Goal: Task Accomplishment & Management: Manage account settings

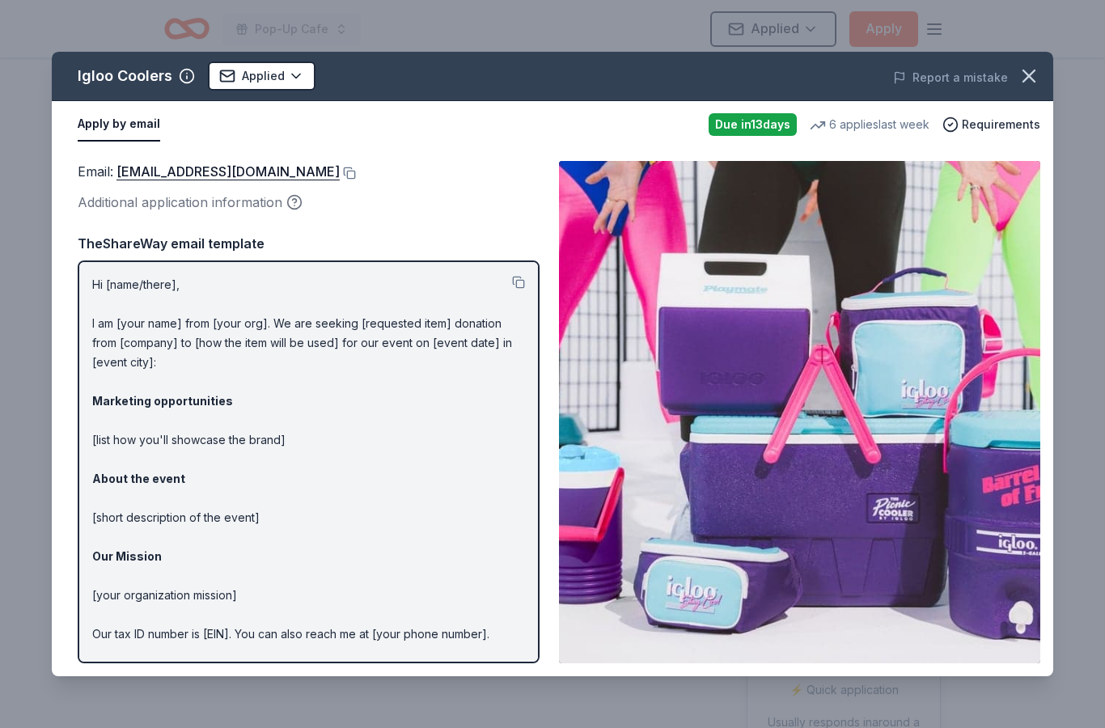
scroll to position [-193, -178]
click at [1028, 78] on icon "button" at bounding box center [1028, 75] width 11 height 11
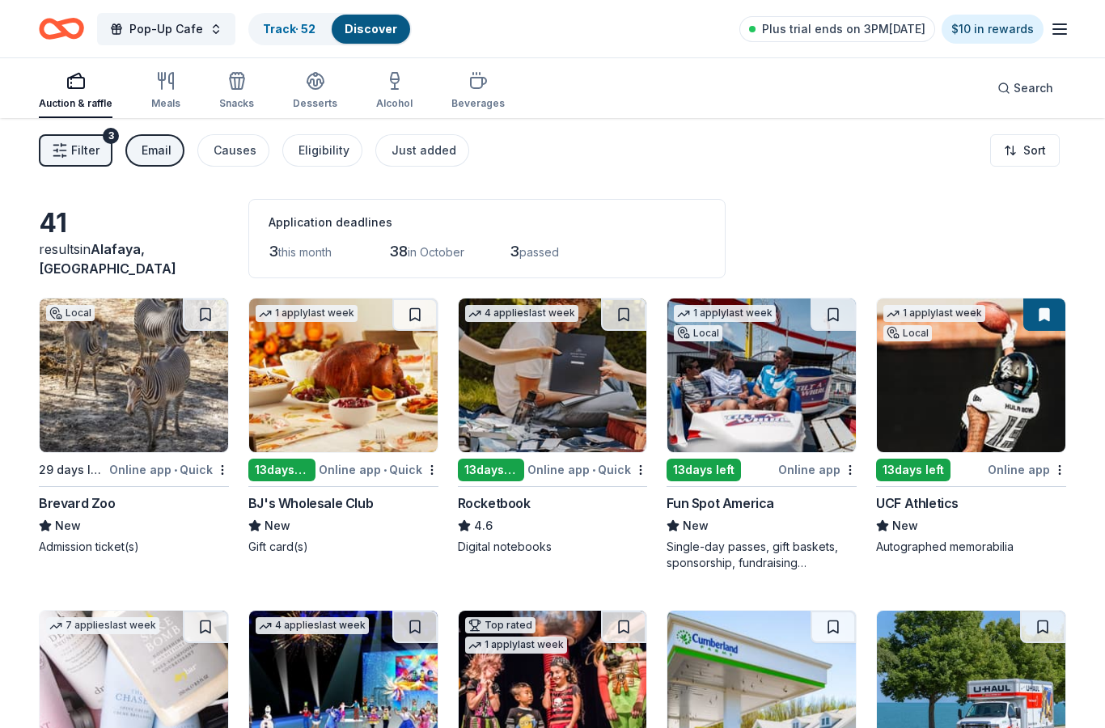
scroll to position [1706, 0]
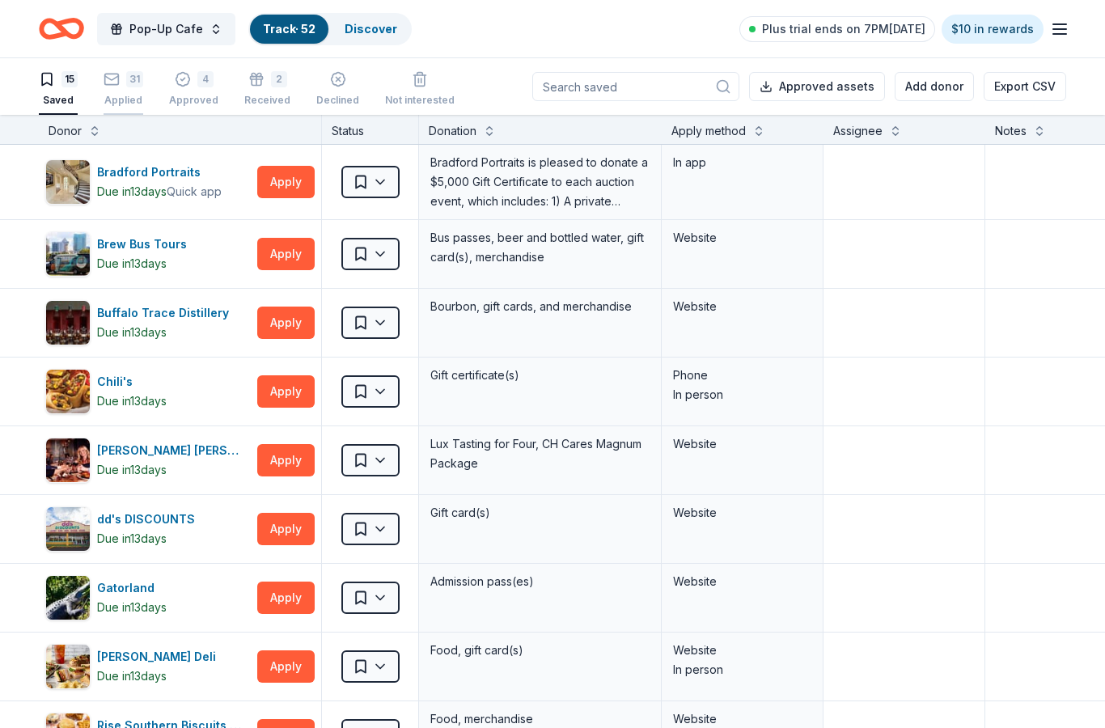
click at [125, 85] on div "31" at bounding box center [124, 79] width 40 height 16
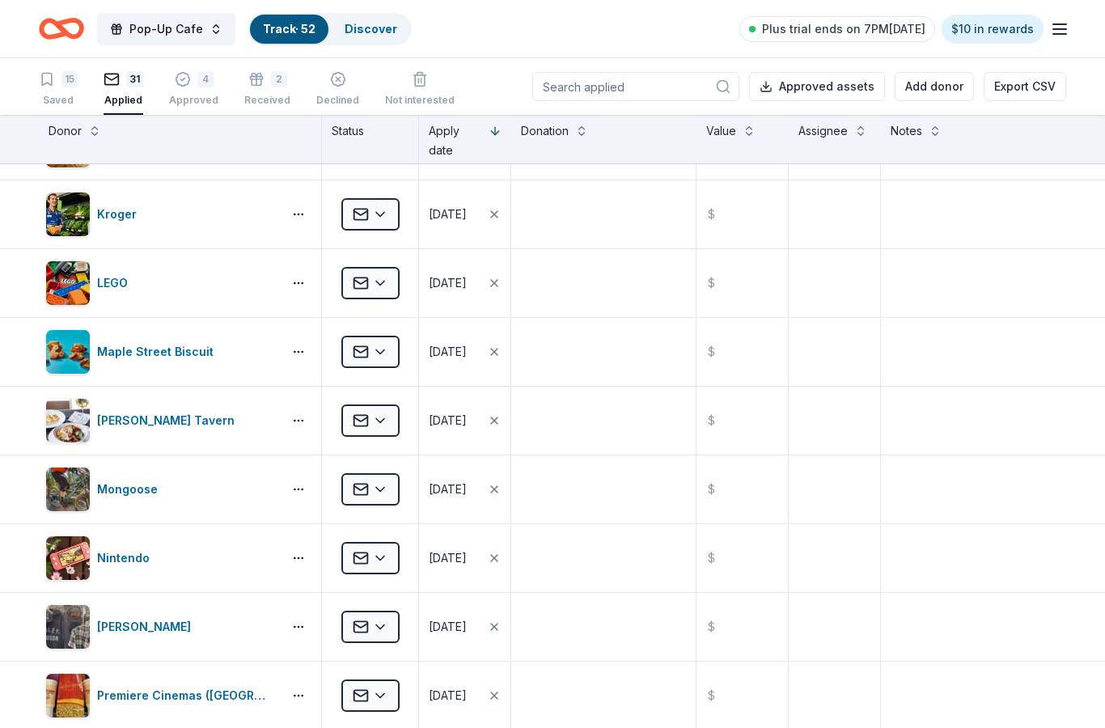
scroll to position [1091, 0]
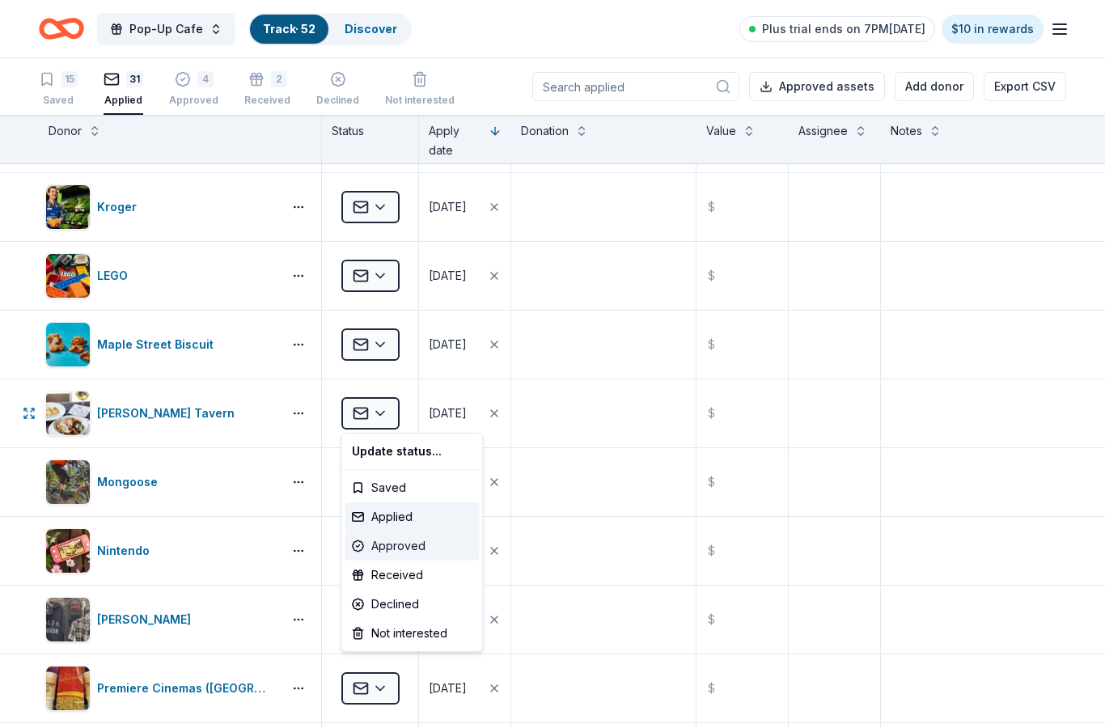
click at [396, 550] on div "Approved" at bounding box center [412, 546] width 134 height 29
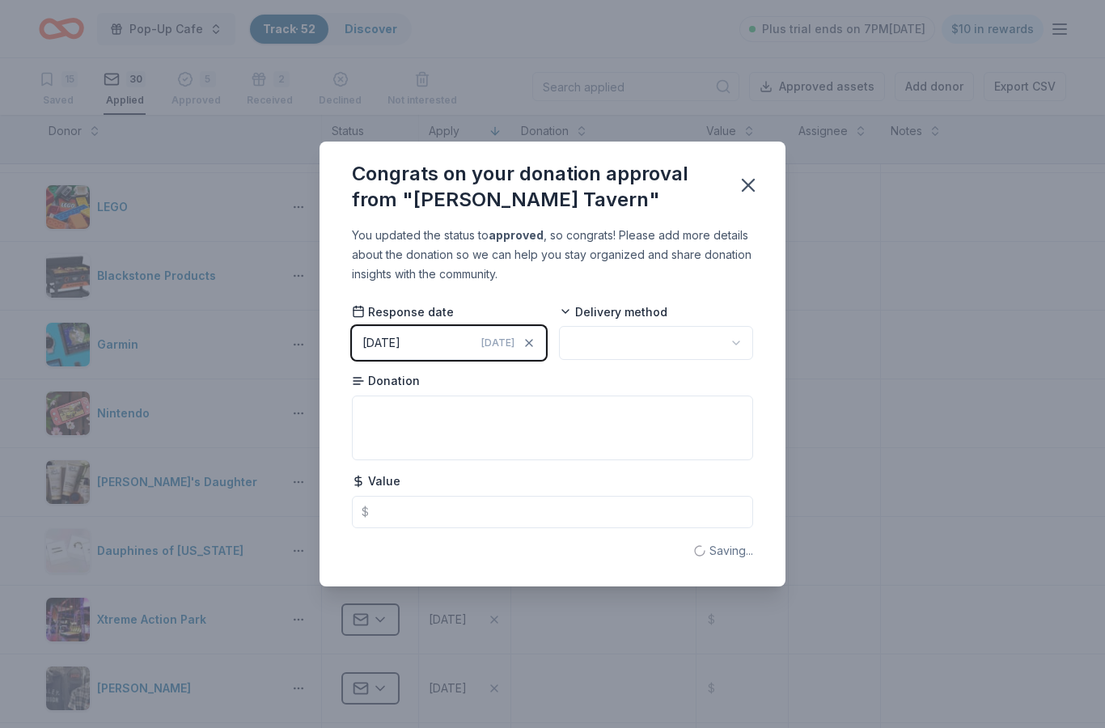
click at [627, 330] on button "button" at bounding box center [656, 343] width 194 height 34
click at [637, 384] on div "Mail" at bounding box center [657, 382] width 188 height 29
click at [548, 443] on textarea at bounding box center [552, 428] width 401 height 65
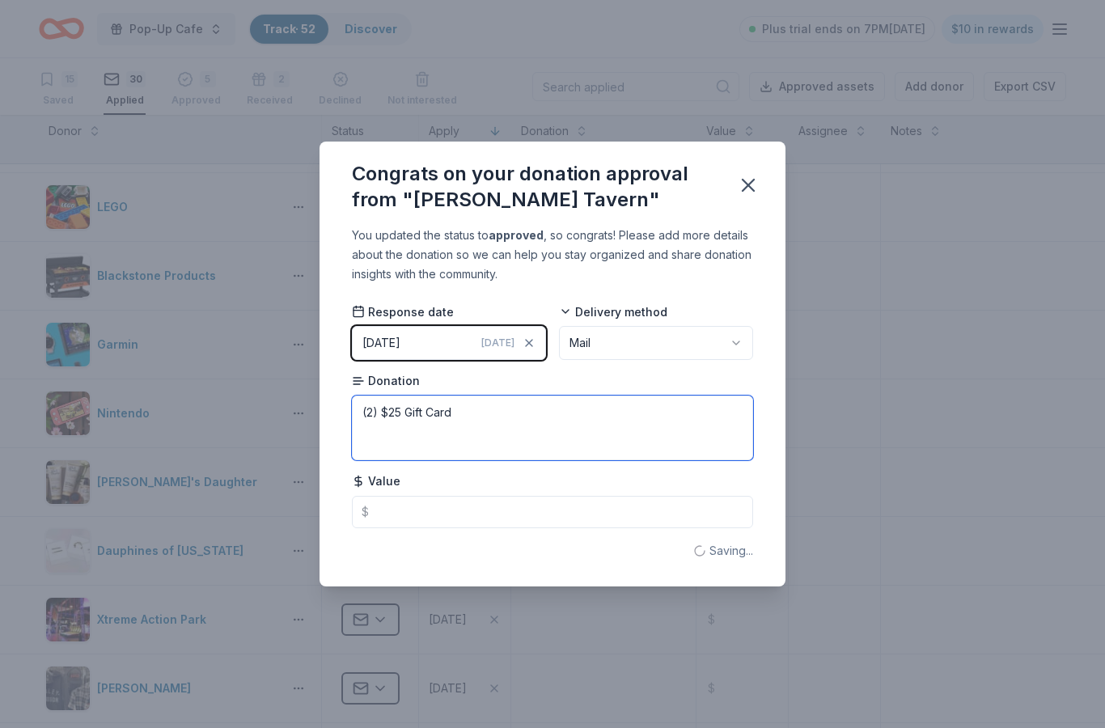
type textarea "(2) $25 Gift Card"
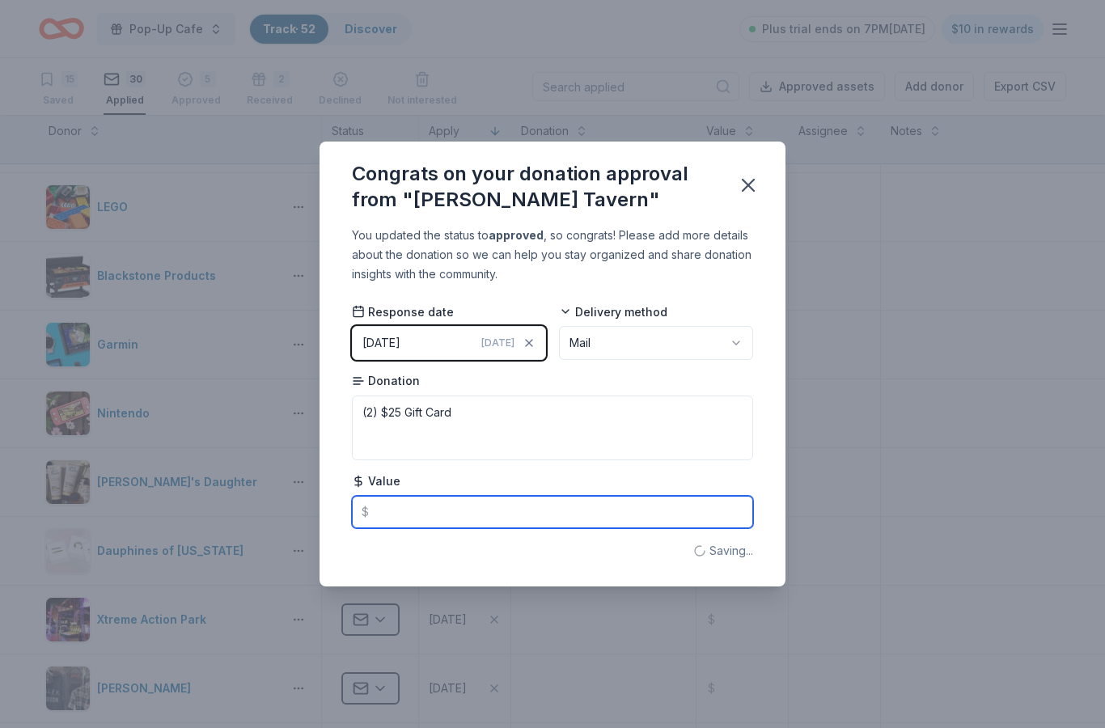
click at [494, 510] on input "text" at bounding box center [552, 512] width 401 height 32
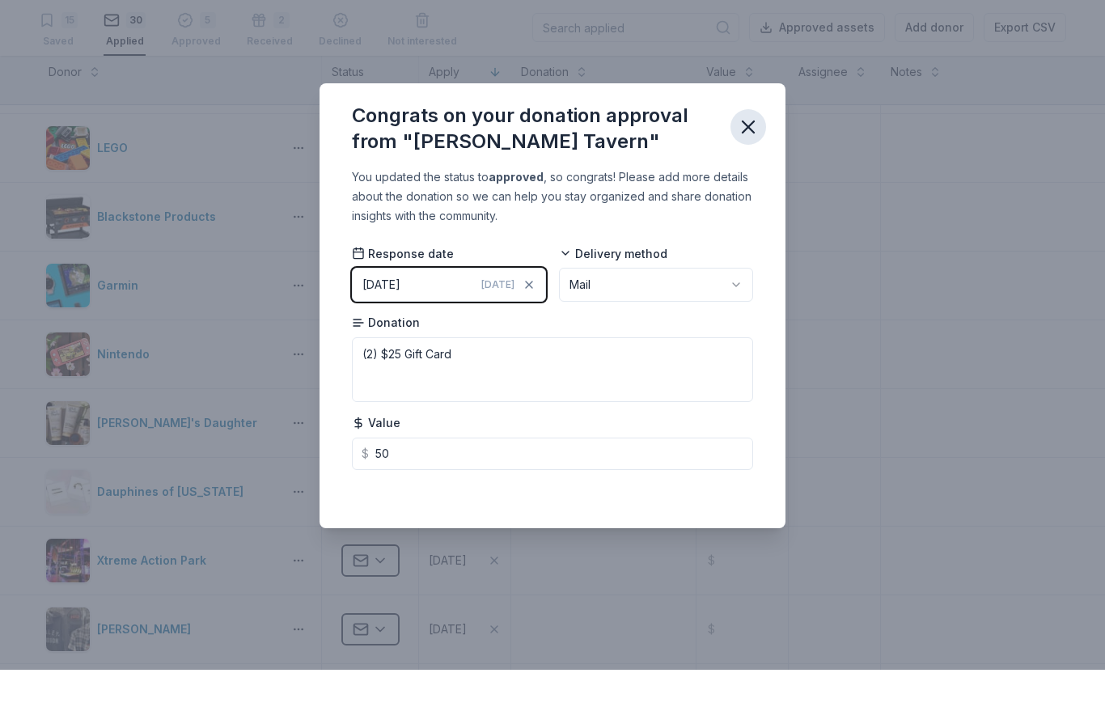
click at [740, 174] on icon "button" at bounding box center [748, 185] width 23 height 23
type input "50.00"
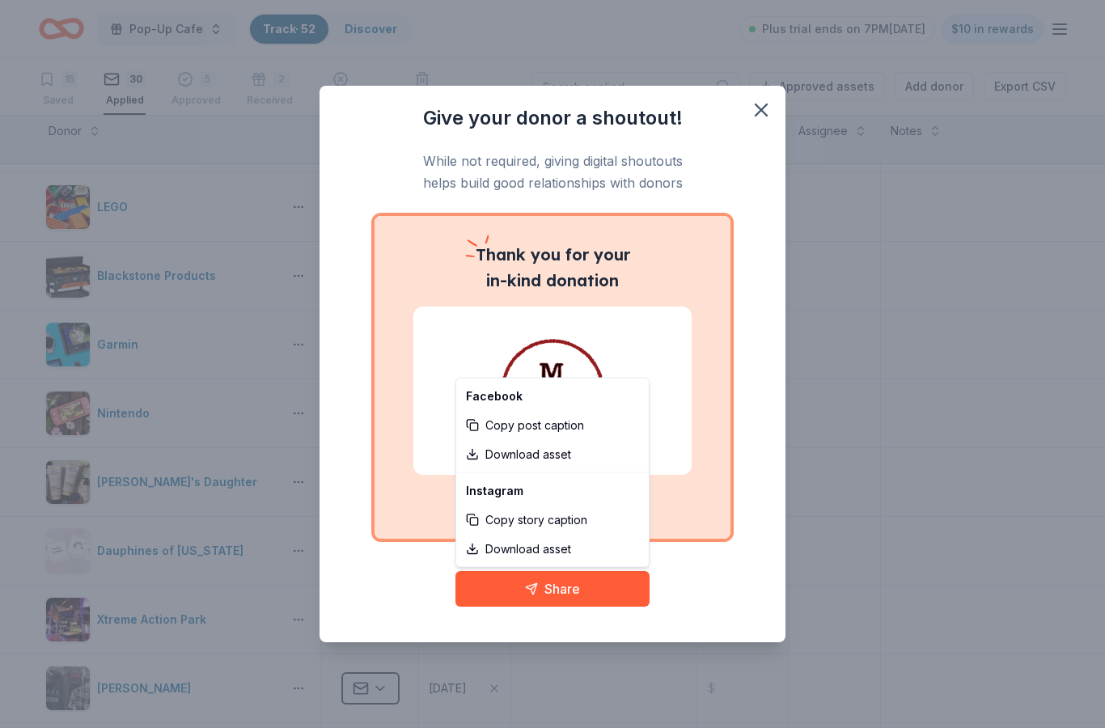
scroll to position [0, 0]
click at [587, 547] on link "Download asset" at bounding box center [553, 549] width 186 height 29
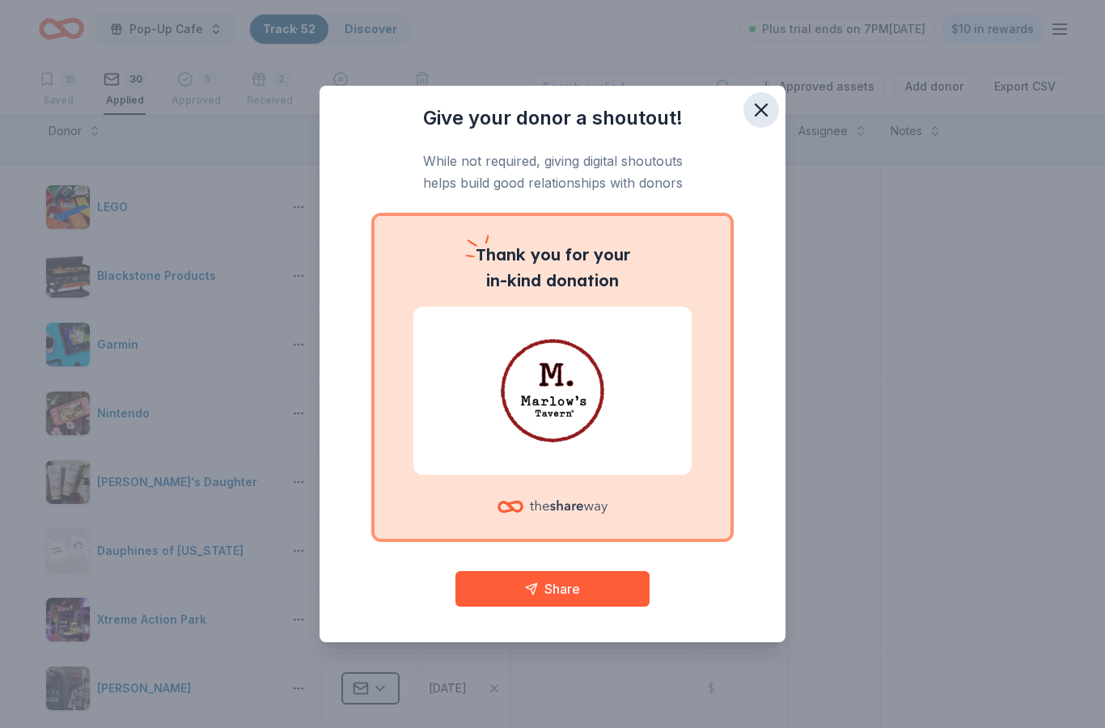
click at [773, 116] on button "button" at bounding box center [761, 110] width 36 height 36
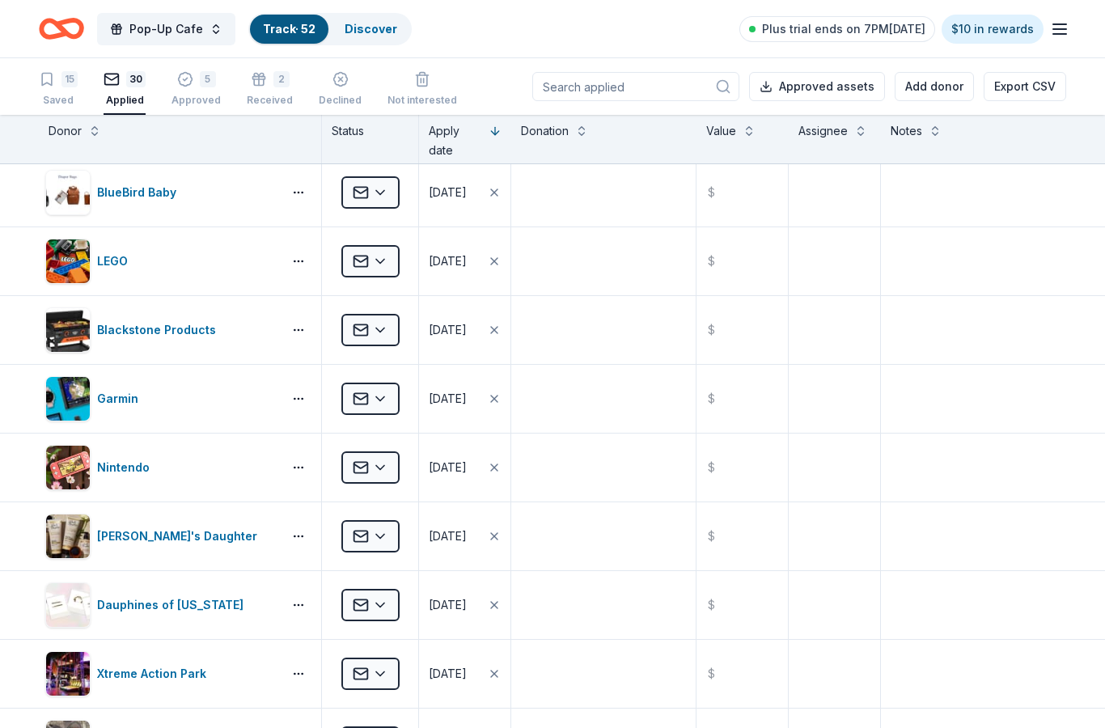
scroll to position [1033, 0]
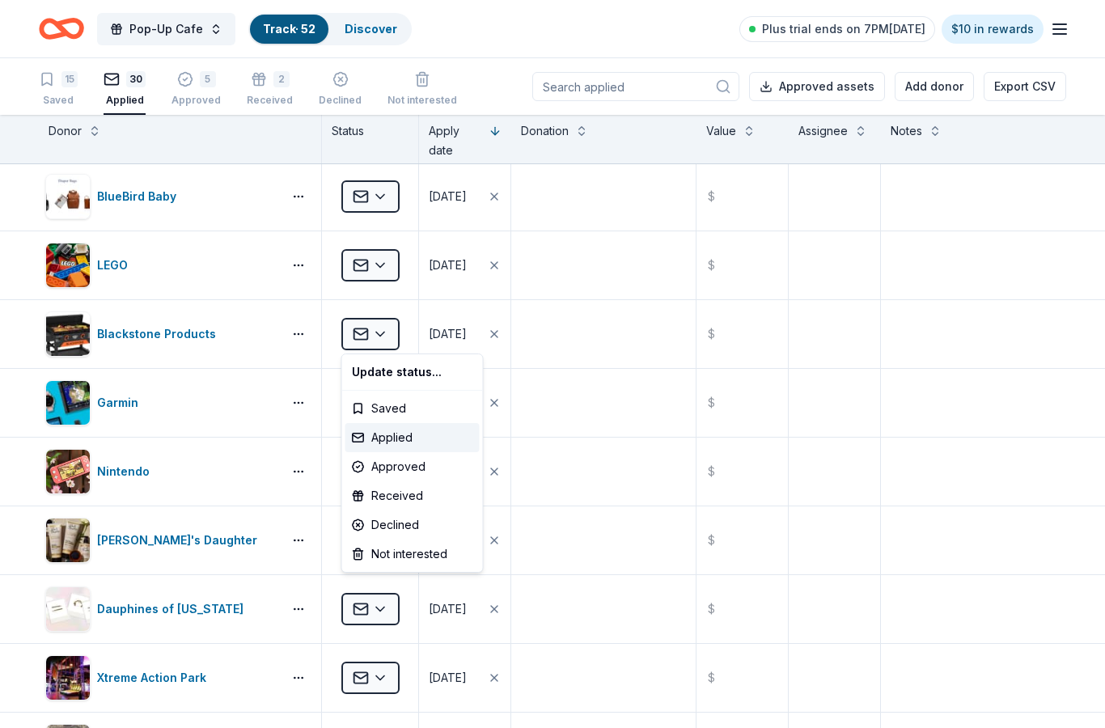
click at [363, 36] on html "Pop-Up Cafe Track · 52 Discover Plus trial ends on 7PM, 10/1 $10 in rewards 15 …" at bounding box center [552, 364] width 1105 height 728
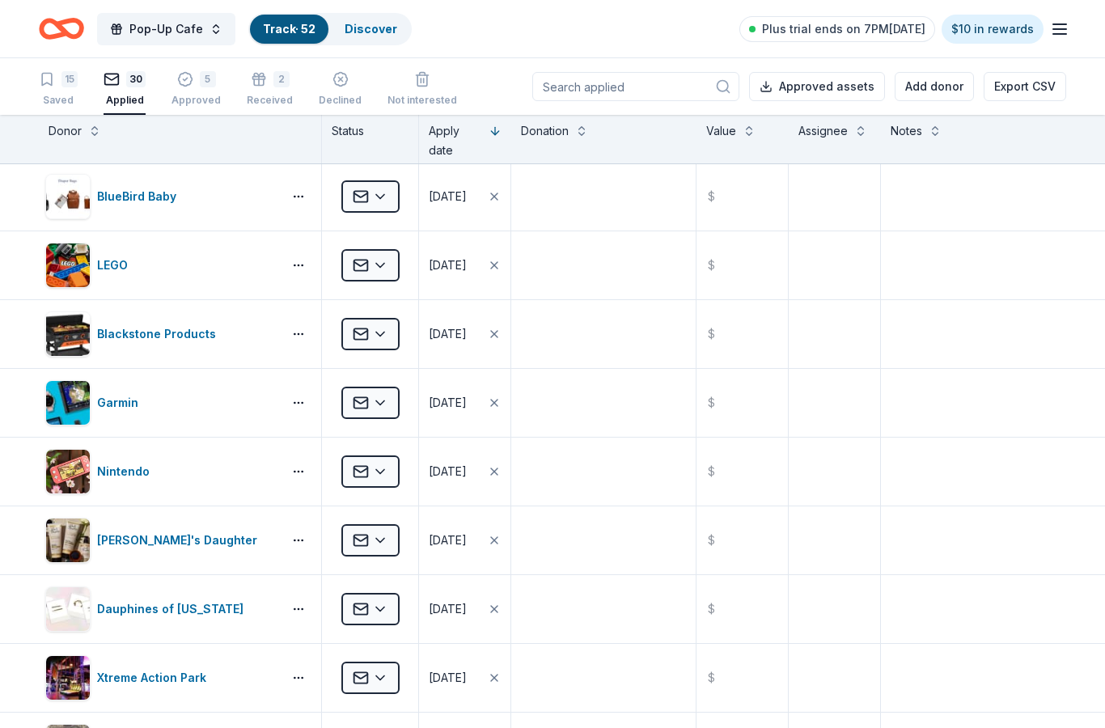
scroll to position [1036, 0]
